Goal: Information Seeking & Learning: Learn about a topic

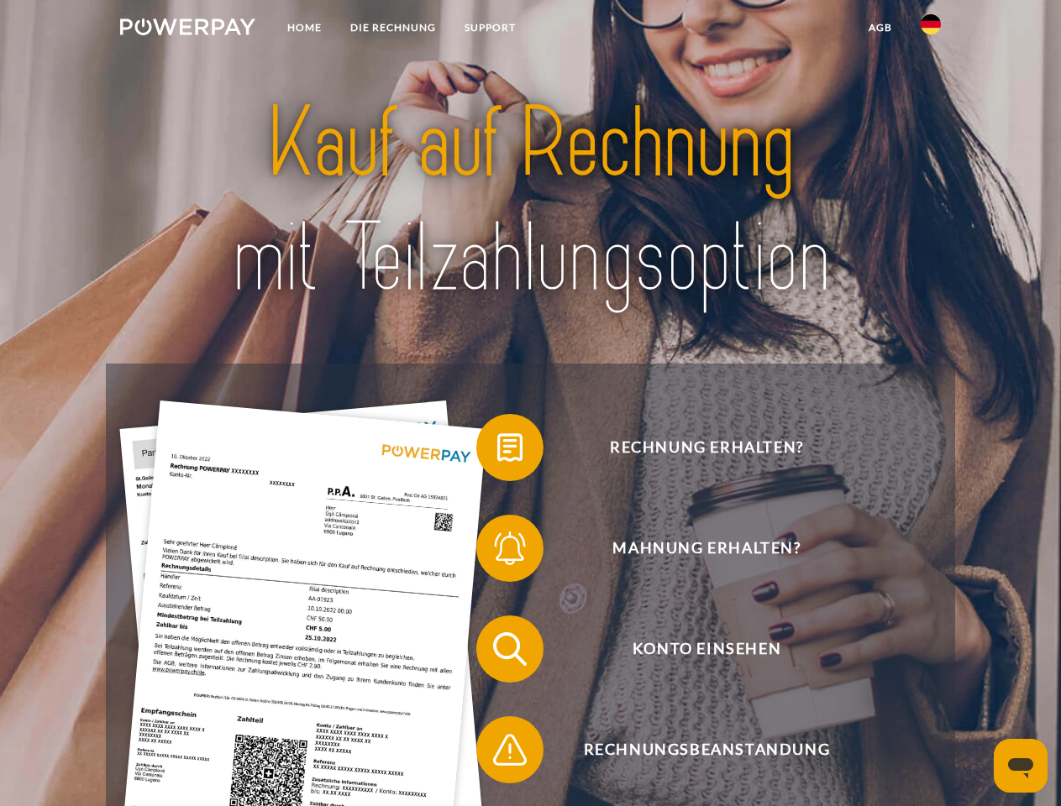
click at [187, 29] on img at bounding box center [187, 26] width 135 height 17
click at [931, 29] on img at bounding box center [931, 24] width 20 height 20
click at [879, 28] on link "agb" at bounding box center [880, 28] width 52 height 30
click at [497, 451] on span at bounding box center [485, 448] width 84 height 84
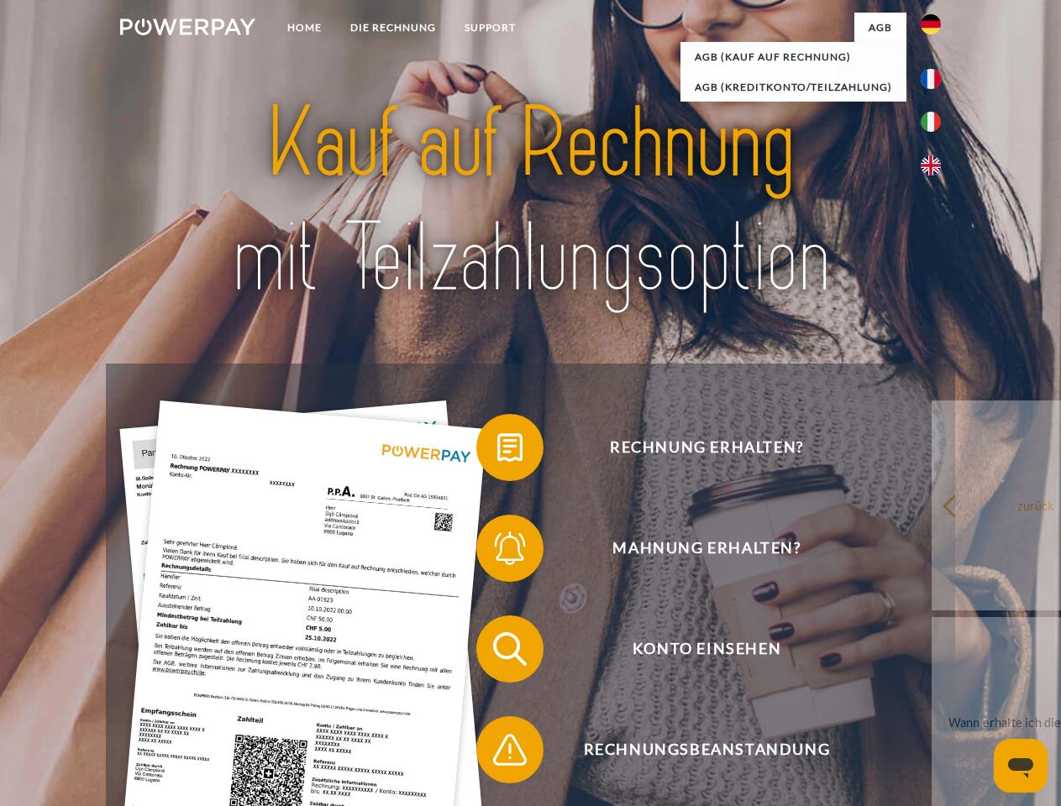
click at [497, 552] on span at bounding box center [485, 548] width 84 height 84
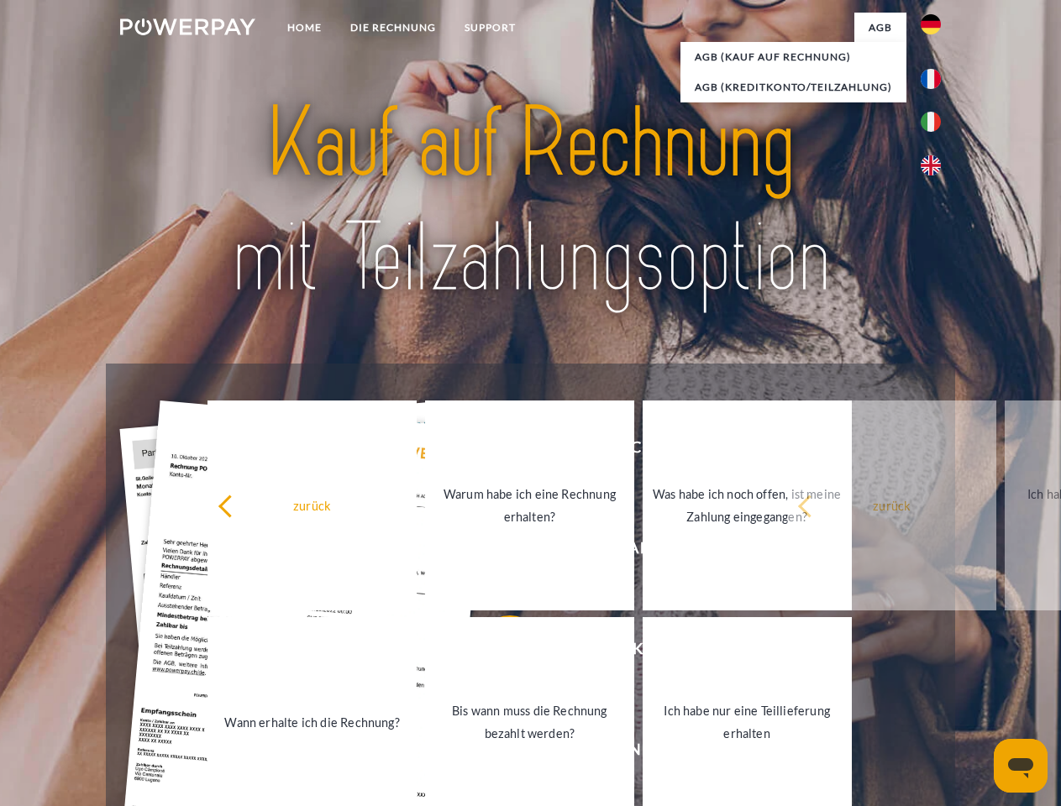
click at [497, 653] on link "Bis wann muss die Rechnung bezahlt werden?" at bounding box center [529, 722] width 209 height 210
click at [497, 753] on span at bounding box center [485, 750] width 84 height 84
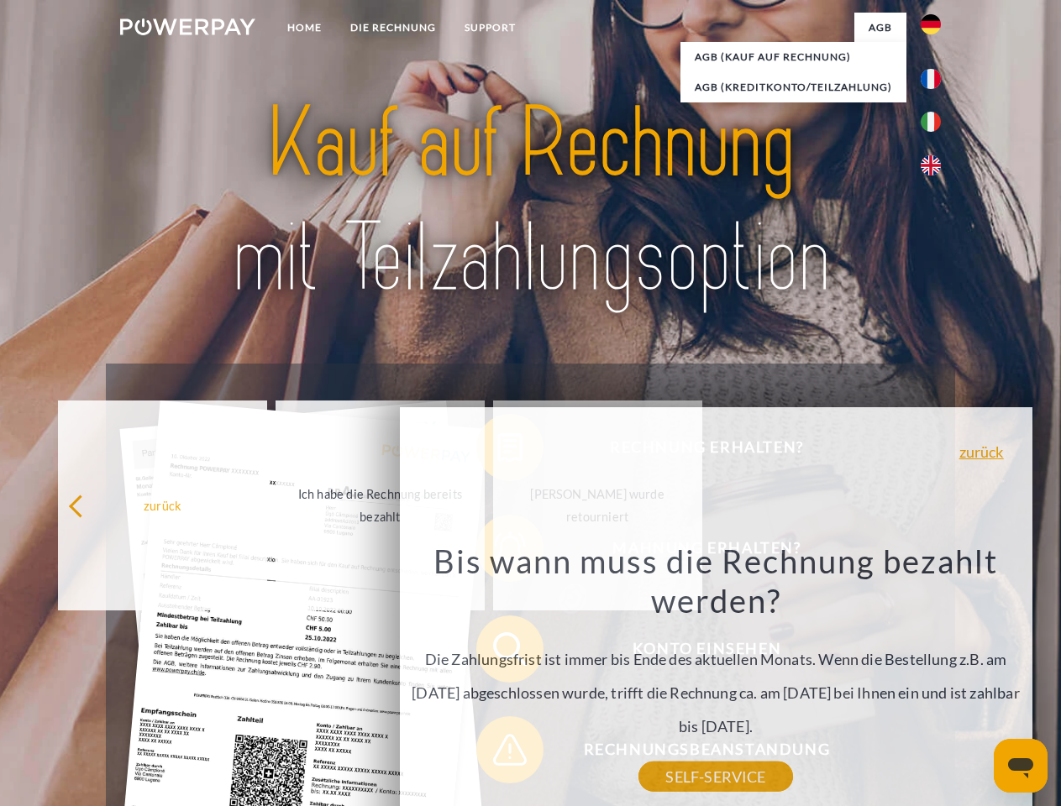
click at [1020, 766] on icon "Messaging-Fenster öffnen" at bounding box center [1020, 768] width 25 height 20
